Goal: Find specific page/section: Find specific page/section

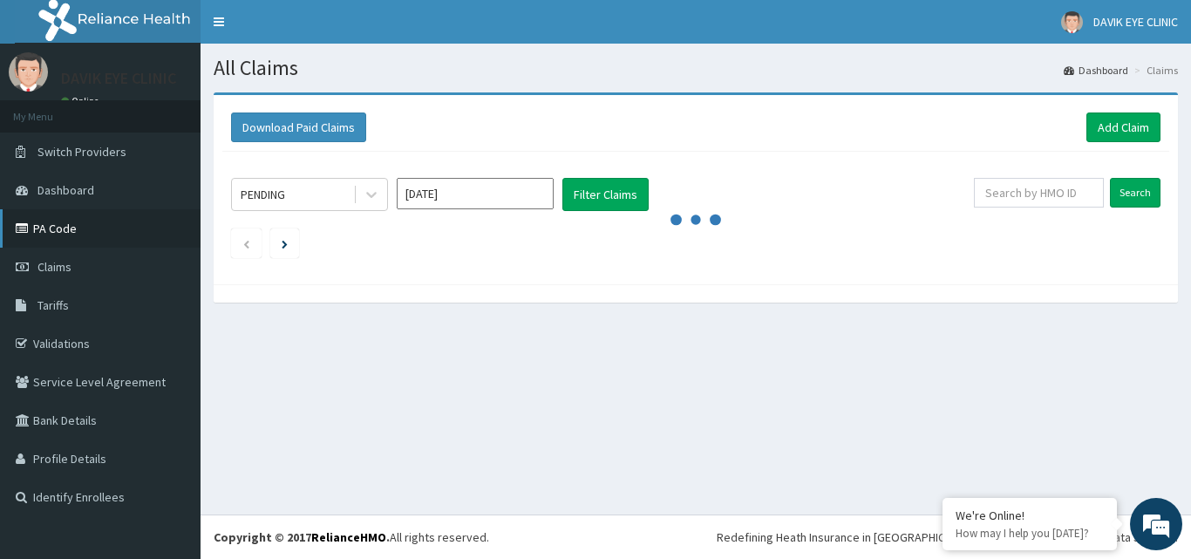
click at [107, 224] on link "PA Code" at bounding box center [100, 228] width 200 height 38
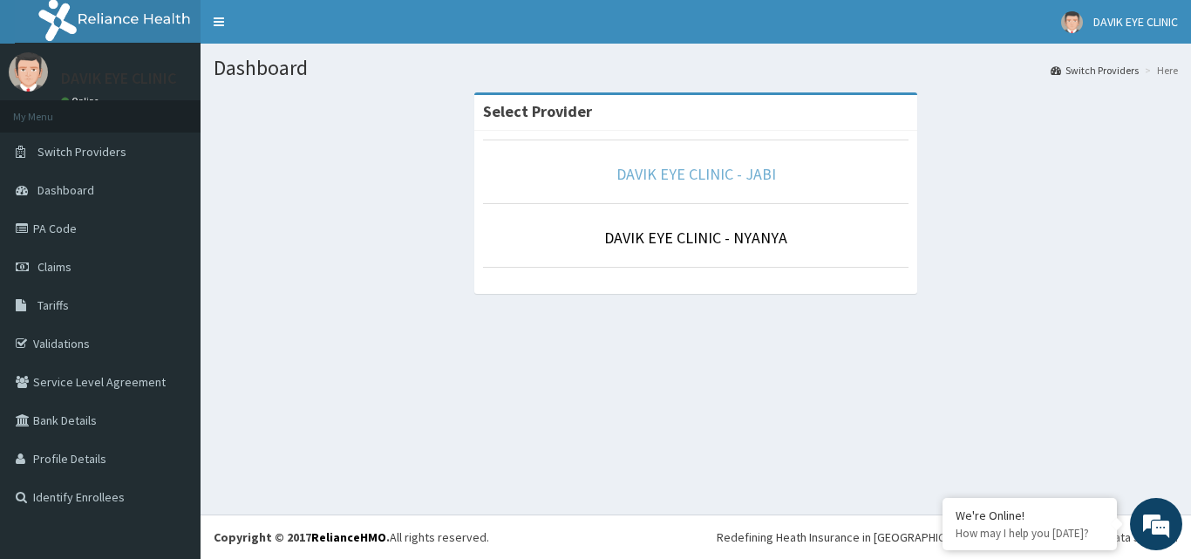
click at [712, 173] on link "DAVIK EYE CLINIC - JABI" at bounding box center [696, 174] width 160 height 20
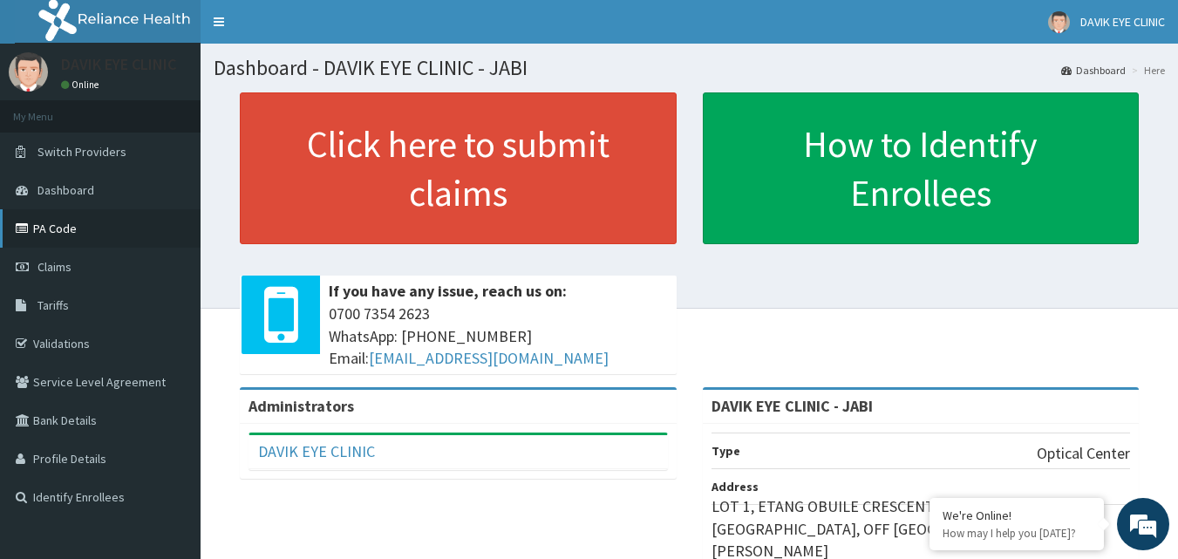
click at [112, 234] on link "PA Code" at bounding box center [100, 228] width 200 height 38
